Goal: Task Accomplishment & Management: Use online tool/utility

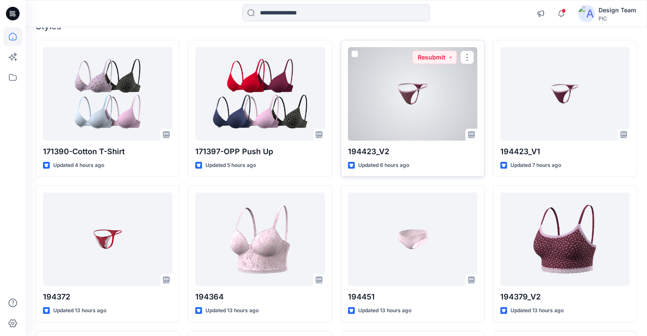
scroll to position [85, 0]
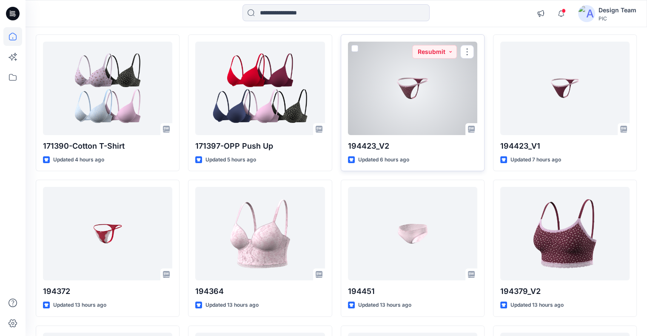
click at [424, 113] on div at bounding box center [412, 89] width 129 height 94
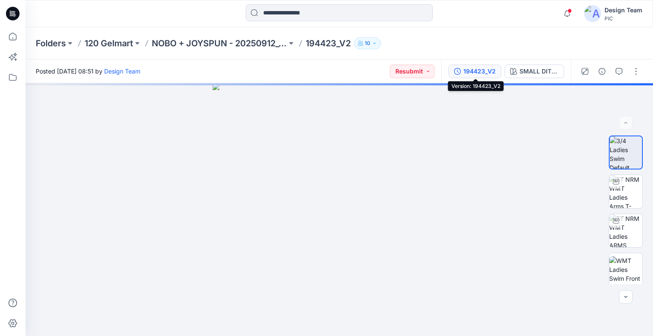
click at [472, 68] on div "194423_V2" at bounding box center [479, 71] width 32 height 9
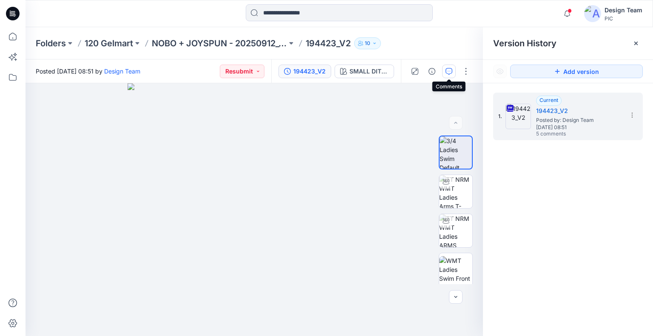
click at [451, 72] on icon "button" at bounding box center [448, 71] width 7 height 7
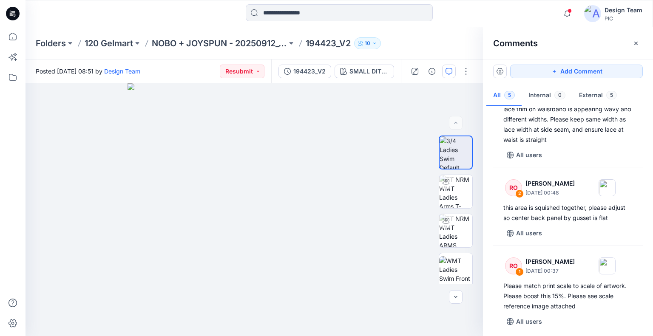
scroll to position [230, 0]
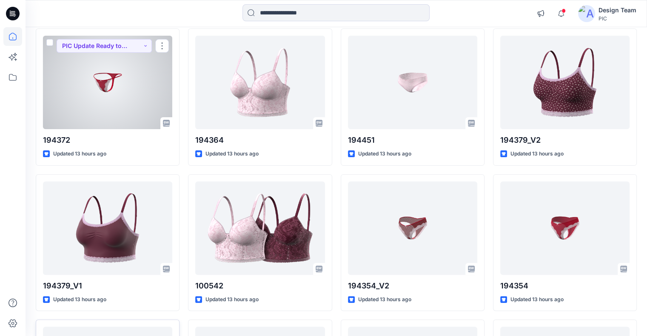
scroll to position [383, 0]
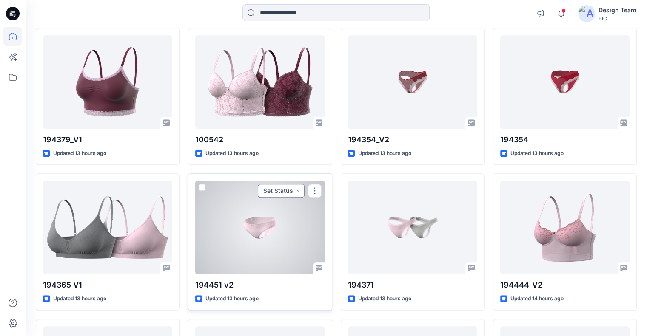
click at [298, 193] on button "Set Status" at bounding box center [281, 191] width 47 height 14
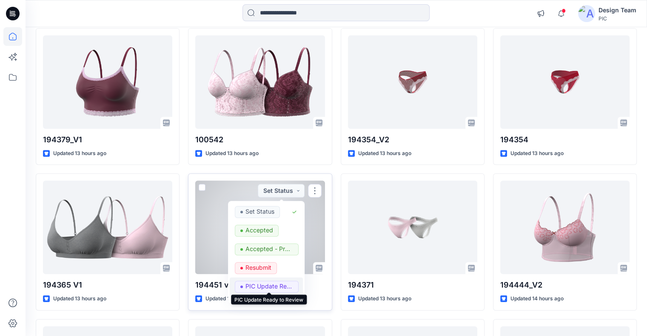
click at [287, 282] on p "PIC Update Ready to Review" at bounding box center [269, 286] width 48 height 11
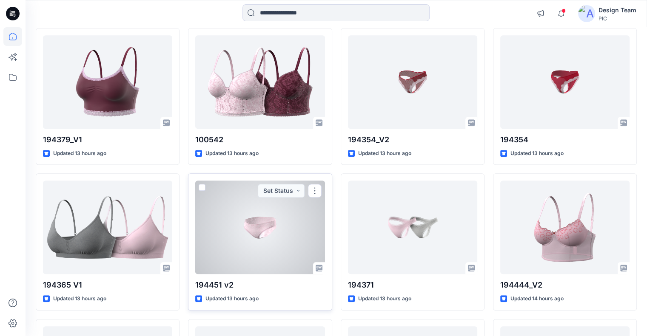
scroll to position [425, 0]
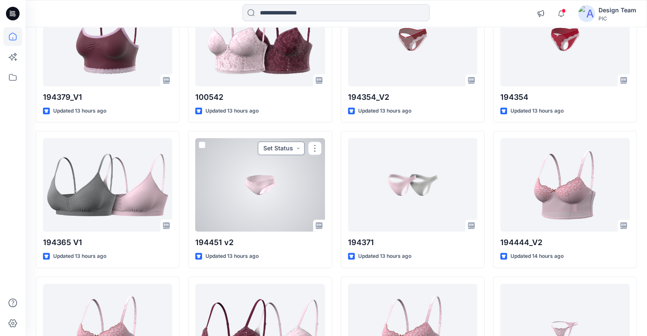
click at [277, 142] on button "Set Status" at bounding box center [281, 149] width 47 height 14
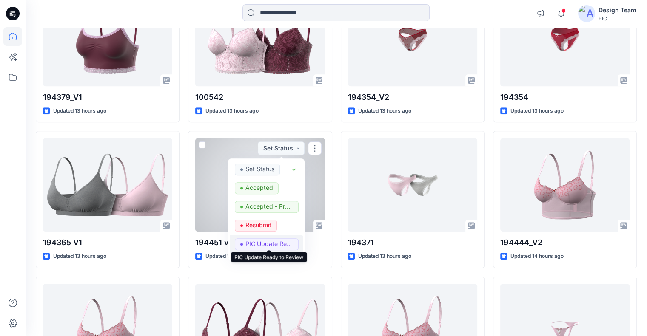
click at [275, 243] on p "PIC Update Ready to Review" at bounding box center [269, 243] width 48 height 11
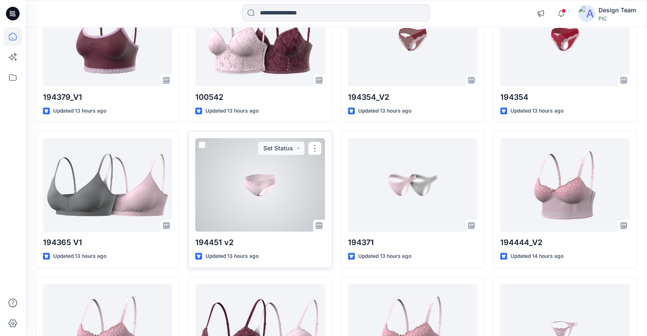
click at [275, 212] on div at bounding box center [259, 185] width 129 height 94
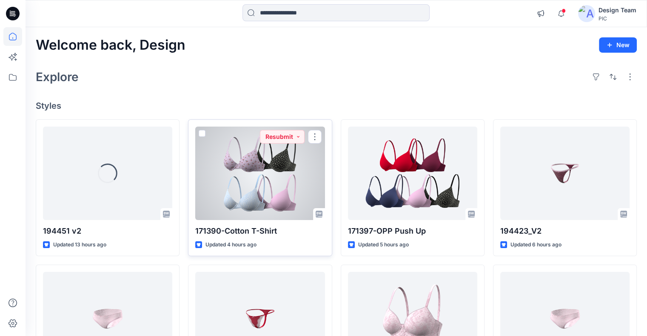
click at [266, 170] on div at bounding box center [259, 174] width 129 height 94
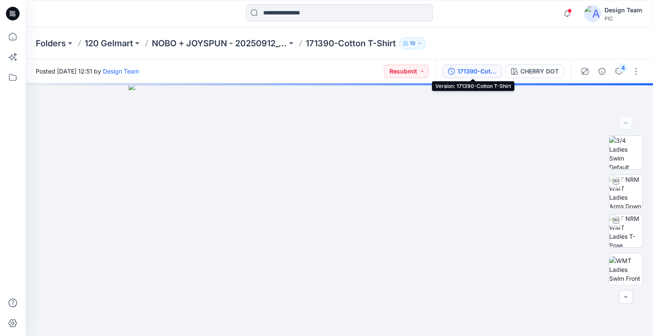
click at [485, 73] on div "171390-Cotton T-Shirt" at bounding box center [476, 71] width 39 height 9
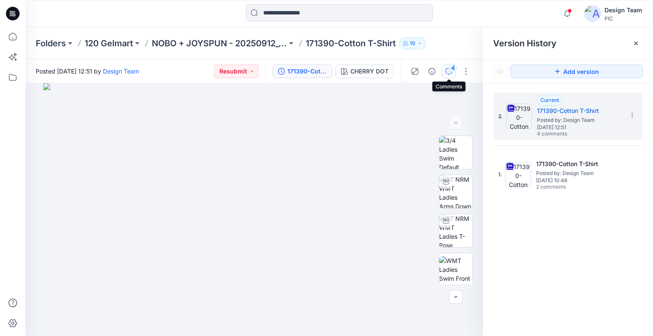
click at [455, 73] on button "4" at bounding box center [449, 72] width 14 height 14
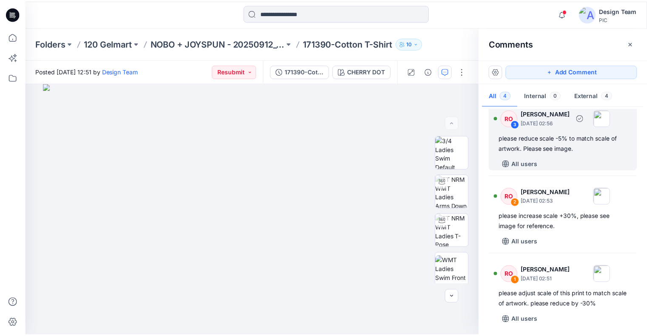
scroll to position [90, 0]
